Goal: Information Seeking & Learning: Compare options

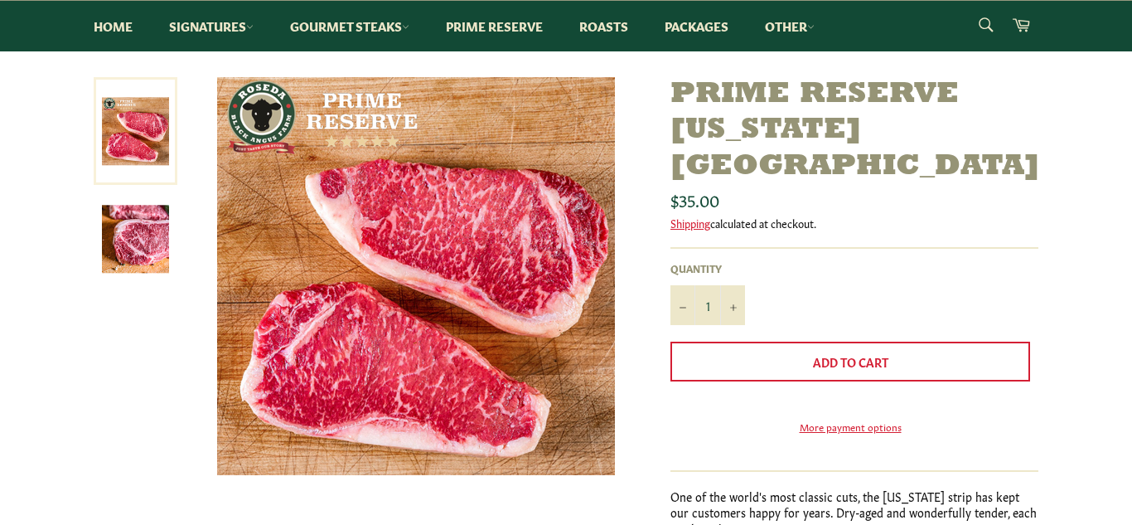
scroll to position [205, 0]
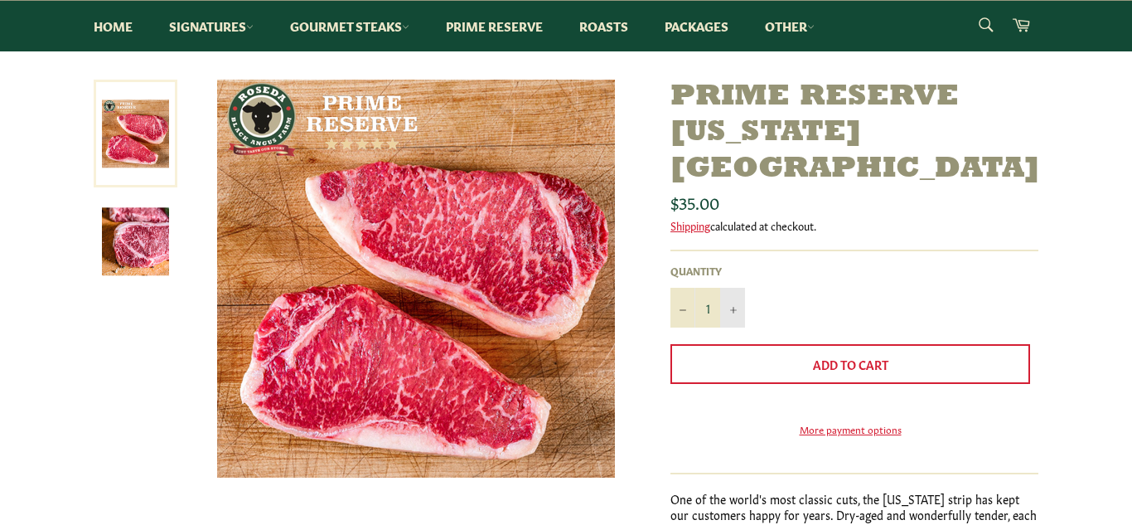
click at [734, 307] on icon "Increase item quantity by one" at bounding box center [733, 310] width 7 height 7
type input "2"
click at [690, 31] on link "Packages" at bounding box center [696, 26] width 97 height 51
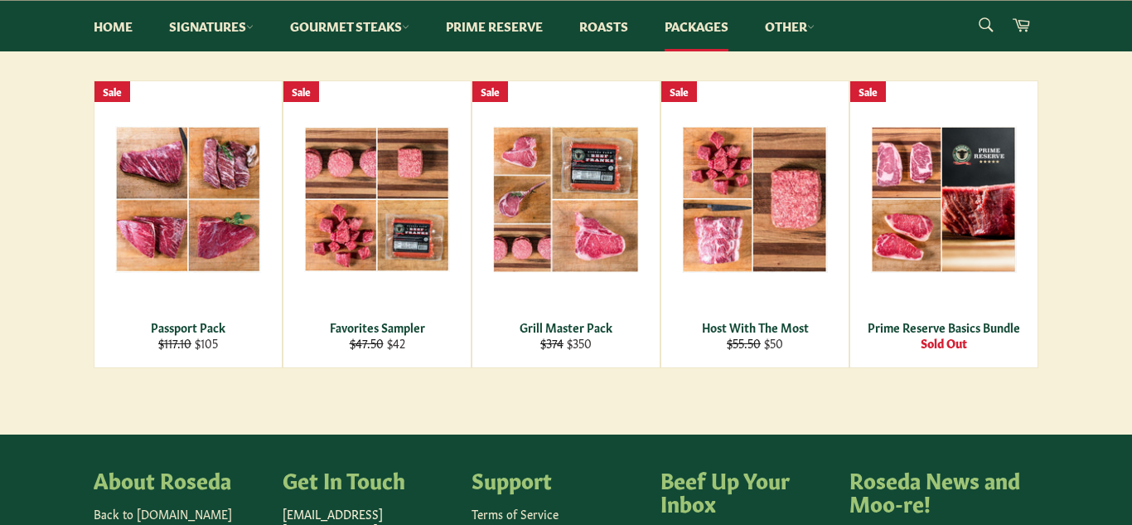
scroll to position [280, 0]
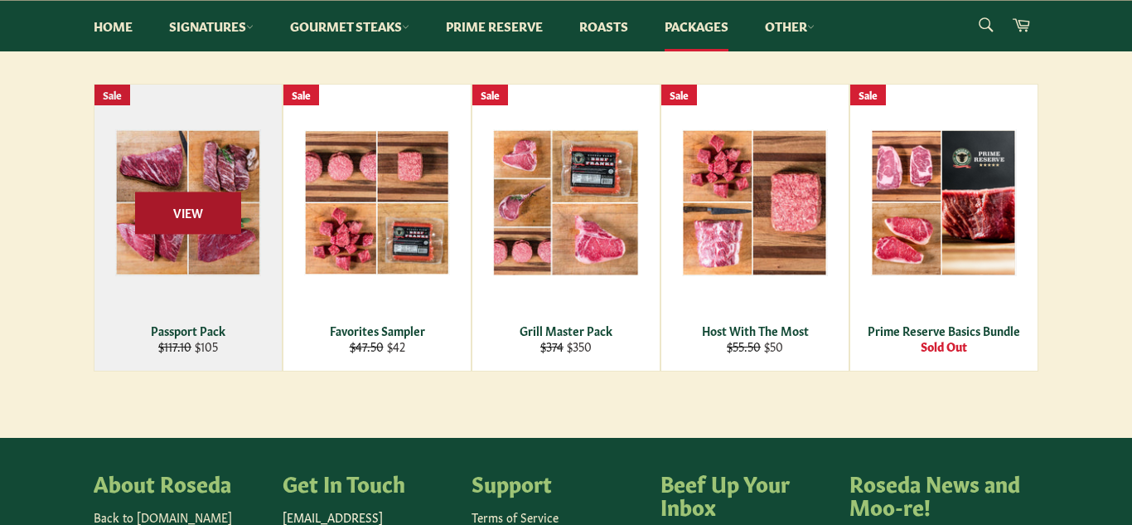
click at [195, 206] on span "View" at bounding box center [188, 212] width 106 height 42
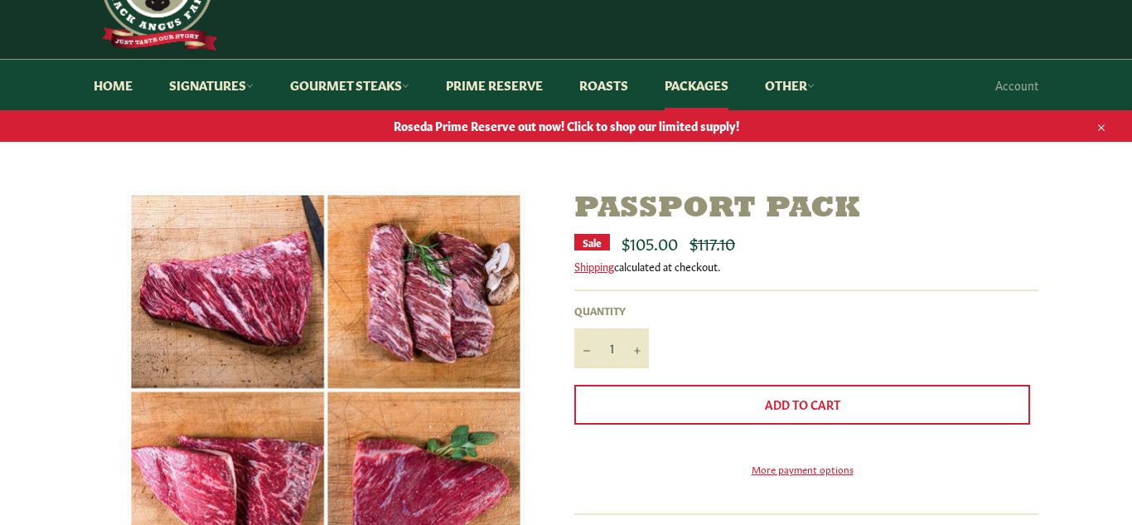
scroll to position [86, 0]
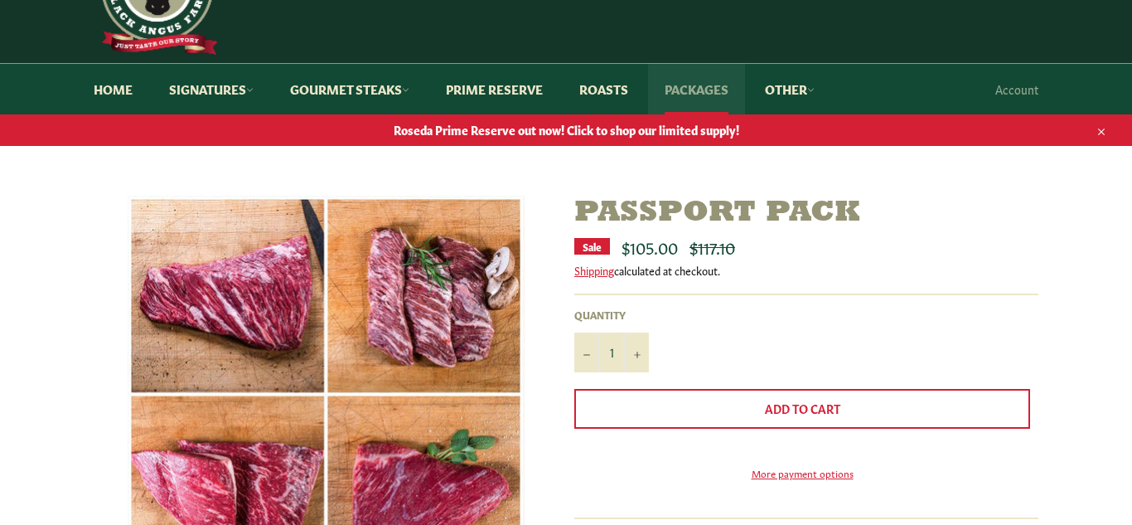
click at [691, 90] on link "Packages" at bounding box center [696, 89] width 97 height 51
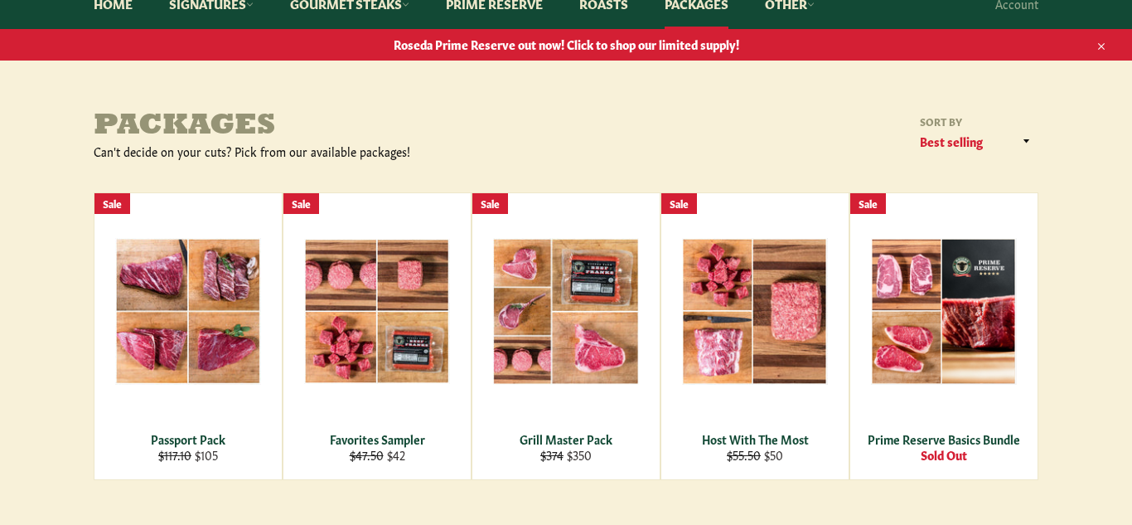
scroll to position [230, 0]
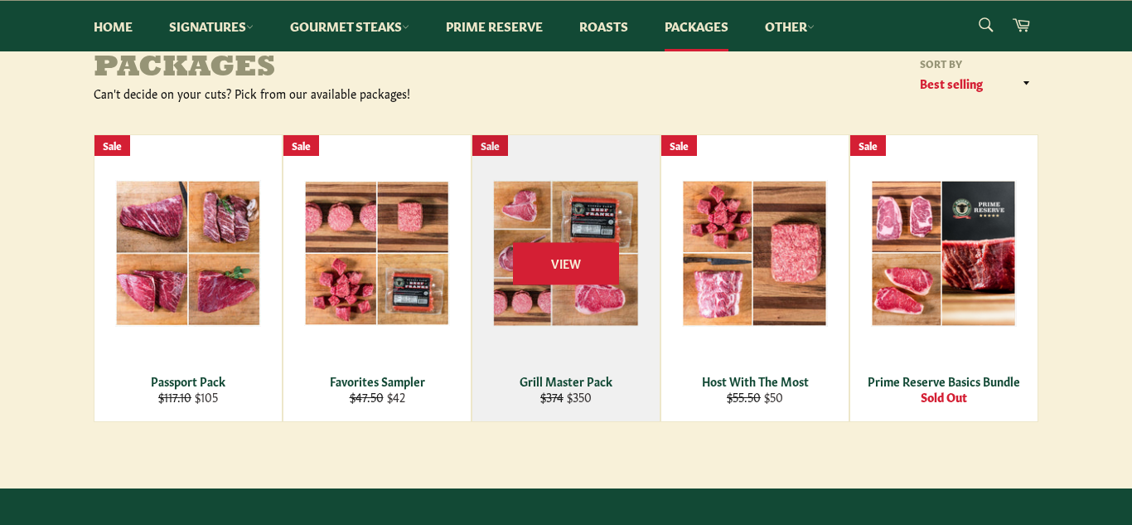
click at [579, 322] on div "View" at bounding box center [565, 278] width 187 height 286
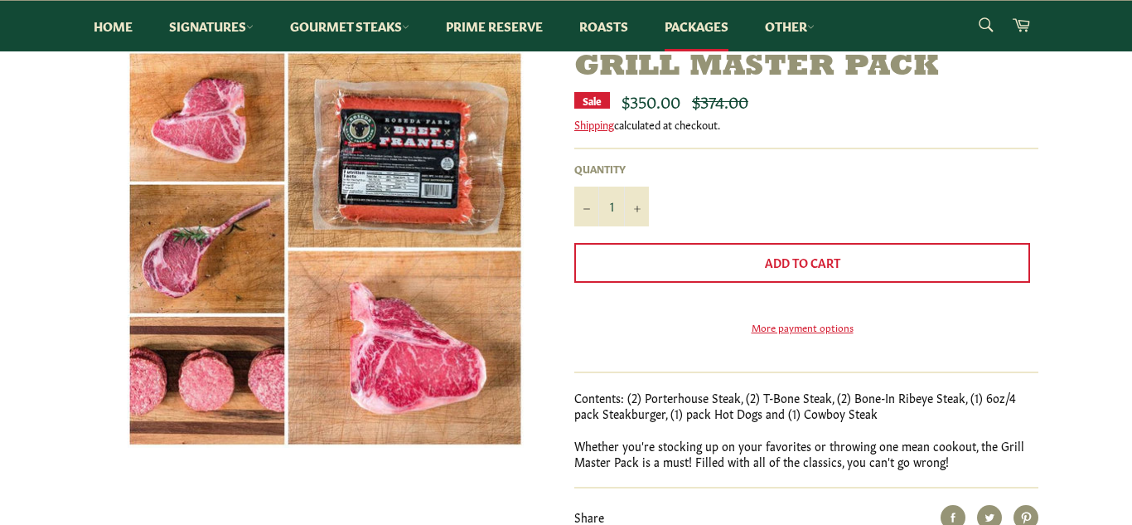
scroll to position [230, 0]
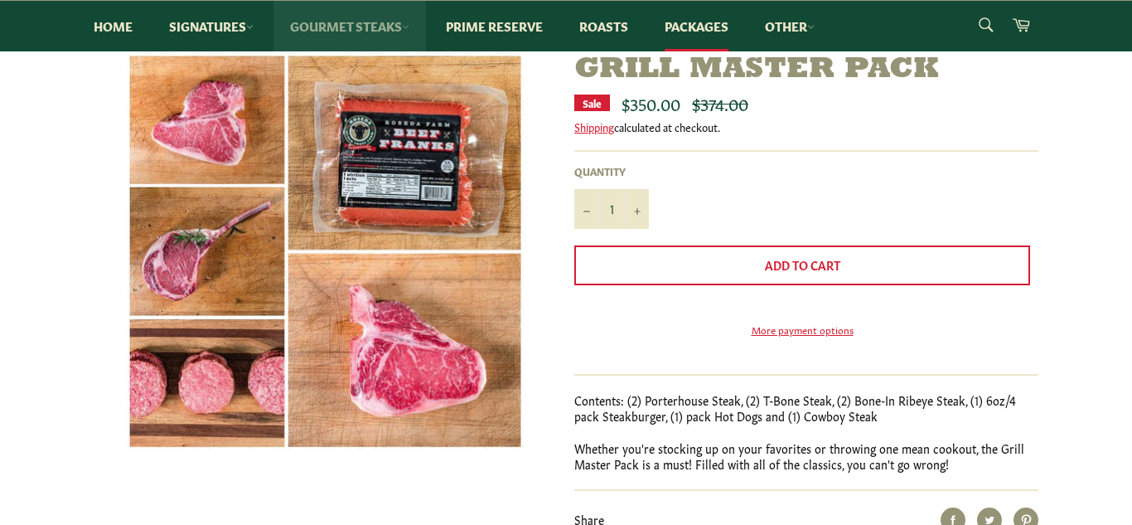
click at [360, 22] on link "Gourmet Steaks" at bounding box center [350, 26] width 153 height 51
